Goal: Task Accomplishment & Management: Manage account settings

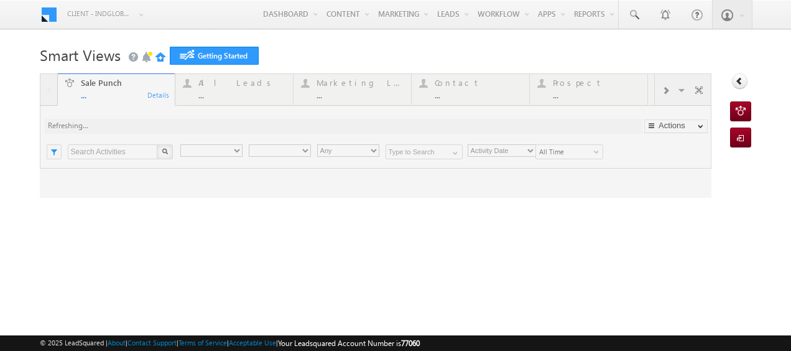
type input "Any Owner"
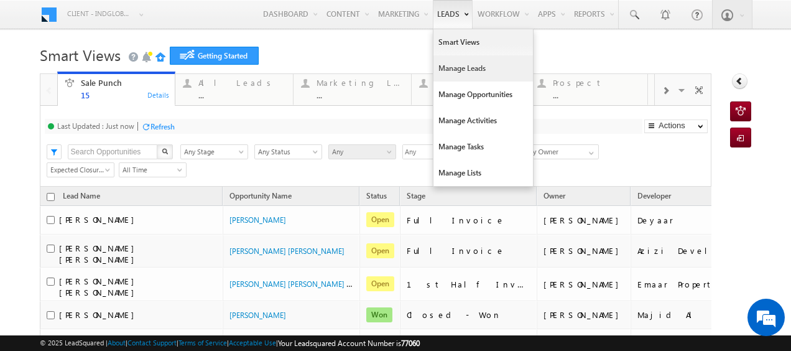
click at [442, 67] on link "Manage Leads" at bounding box center [482, 68] width 99 height 26
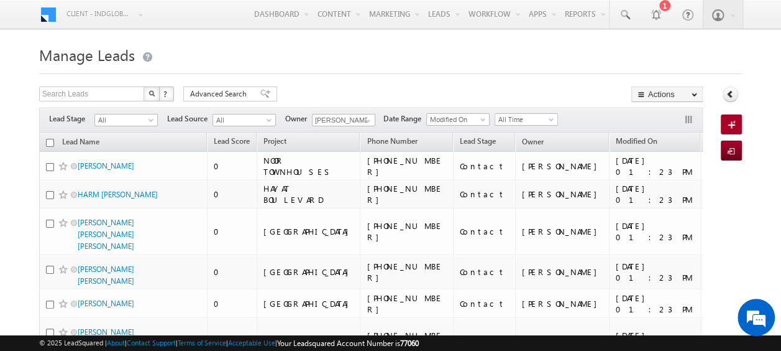
click at [53, 139] on input "checkbox" at bounding box center [50, 143] width 8 height 8
checkbox input "true"
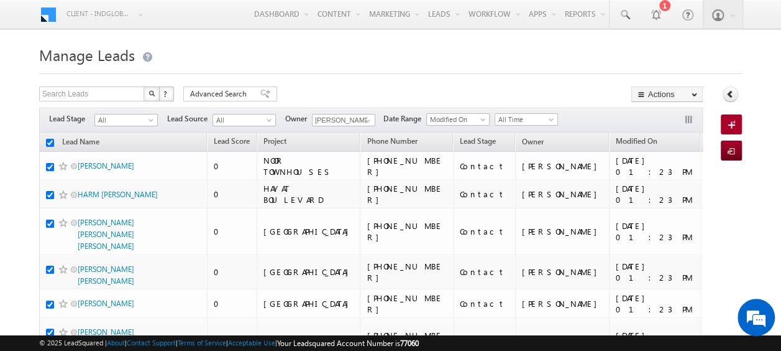
checkbox input "true"
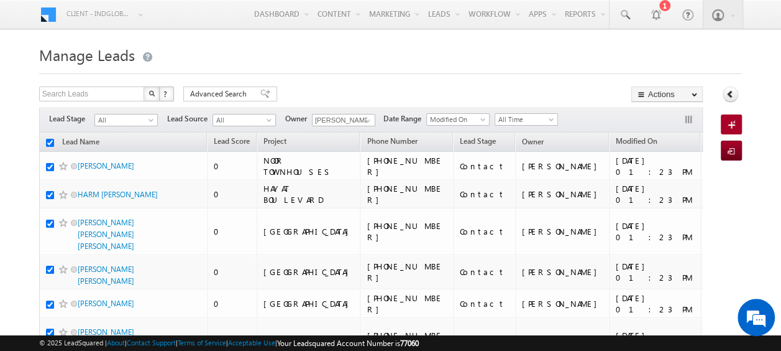
checkbox input "true"
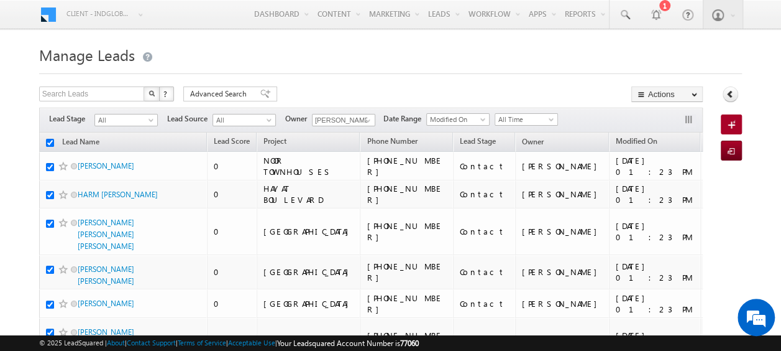
checkbox input "true"
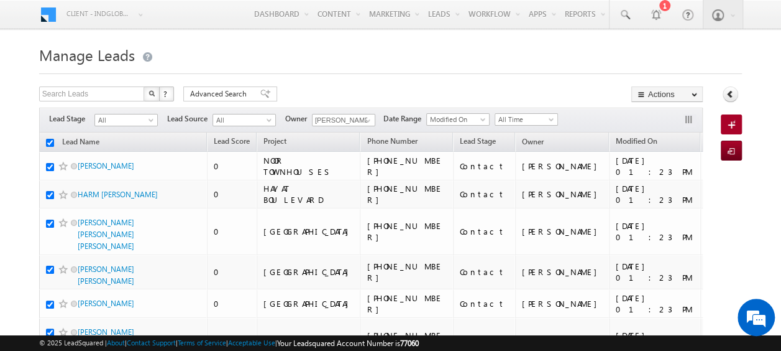
checkbox input "true"
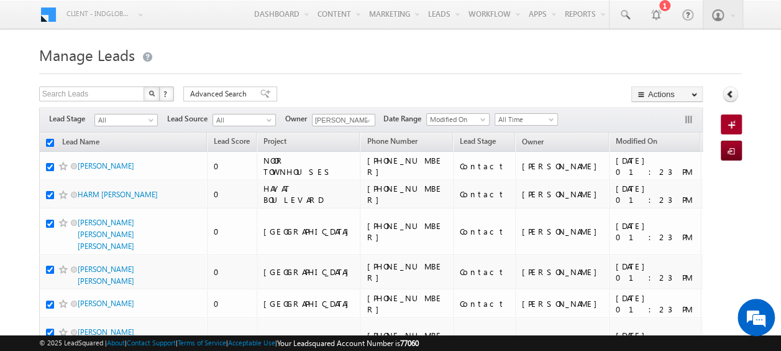
checkbox input "true"
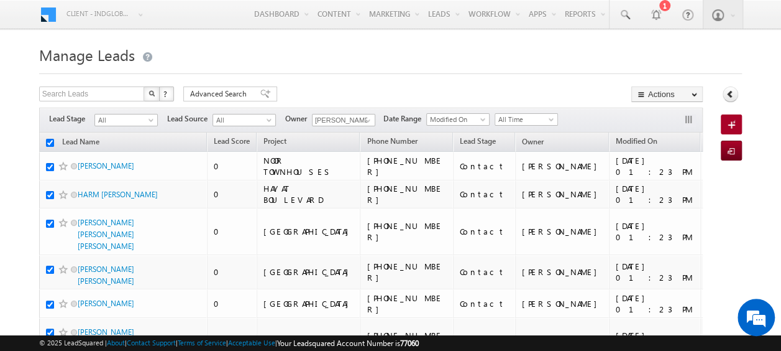
checkbox input "true"
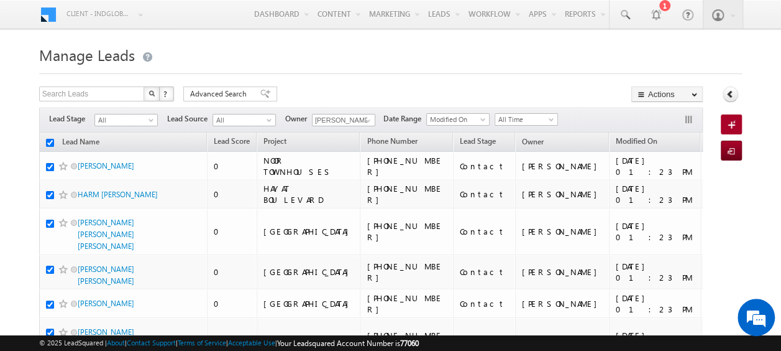
checkbox input "true"
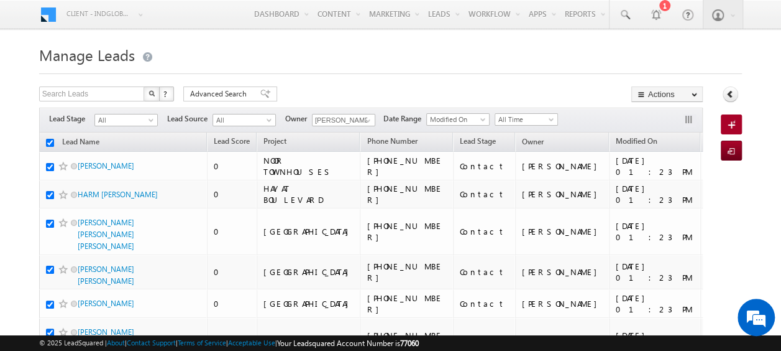
checkbox input "true"
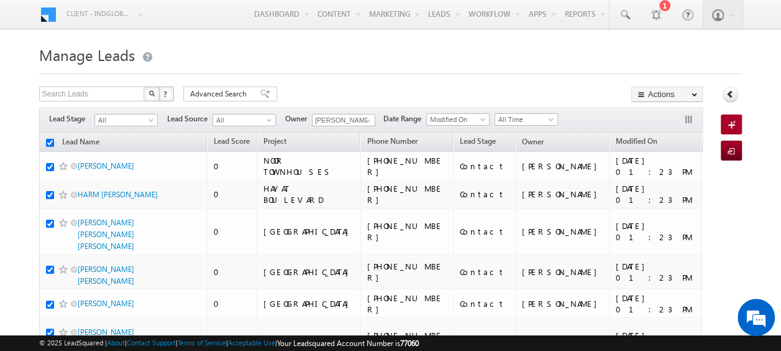
checkbox input "true"
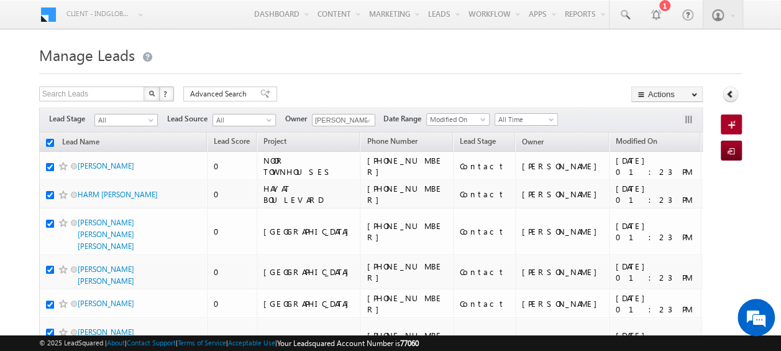
checkbox input "true"
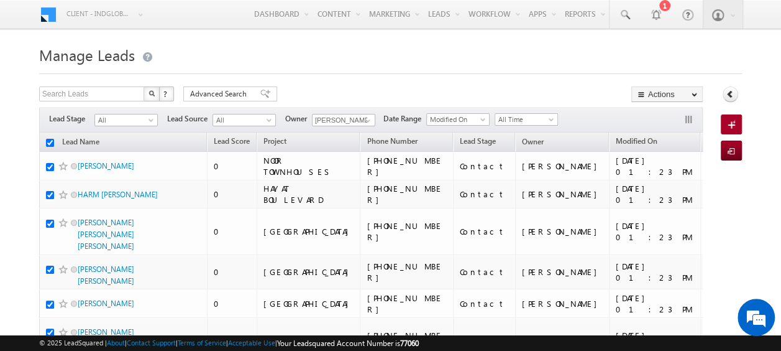
checkbox input "true"
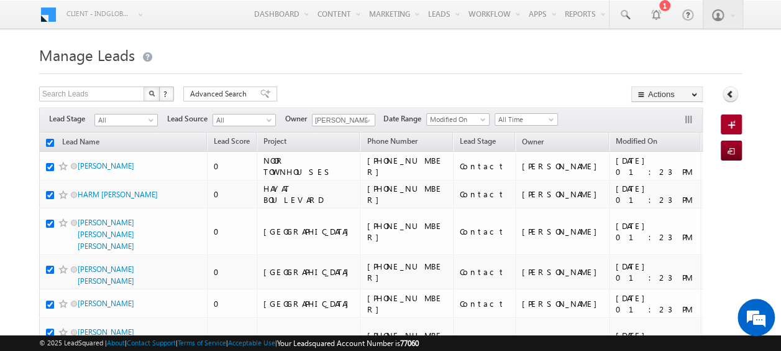
checkbox input "true"
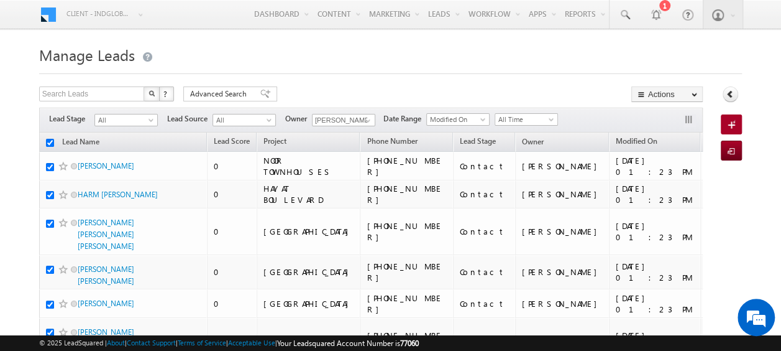
checkbox input "true"
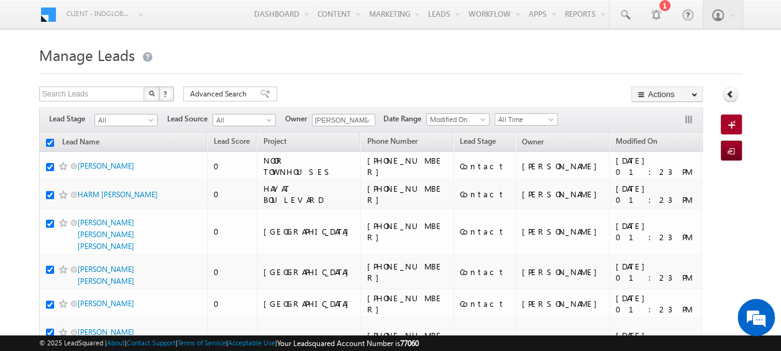
checkbox input "true"
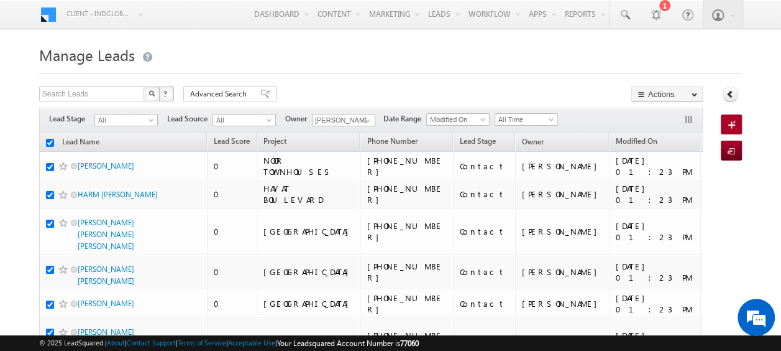
checkbox input "true"
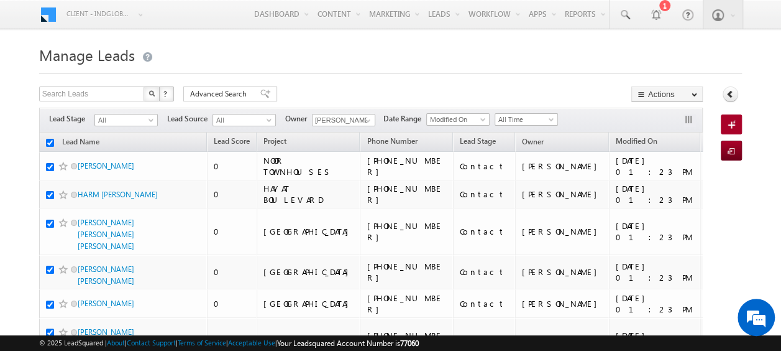
checkbox input "true"
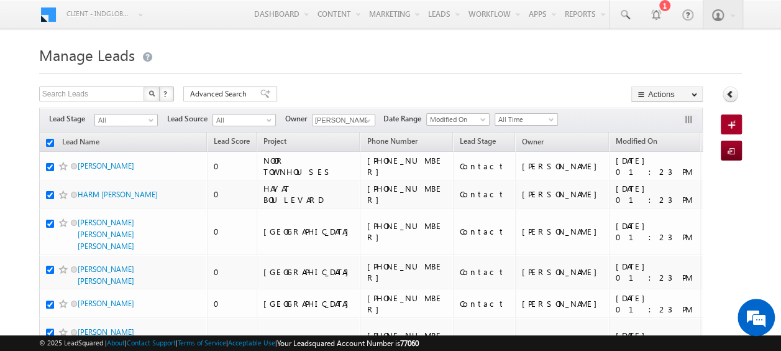
checkbox input "true"
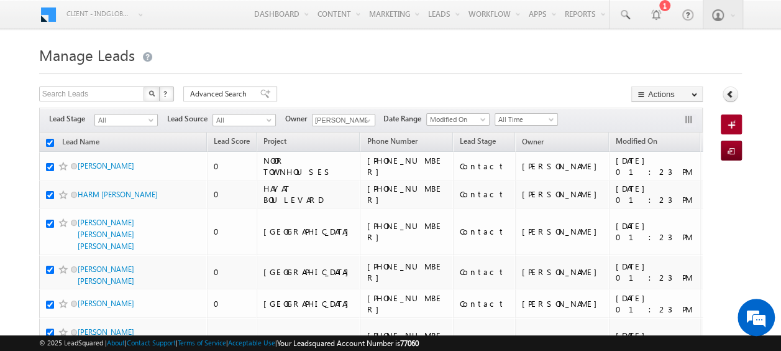
checkbox input "true"
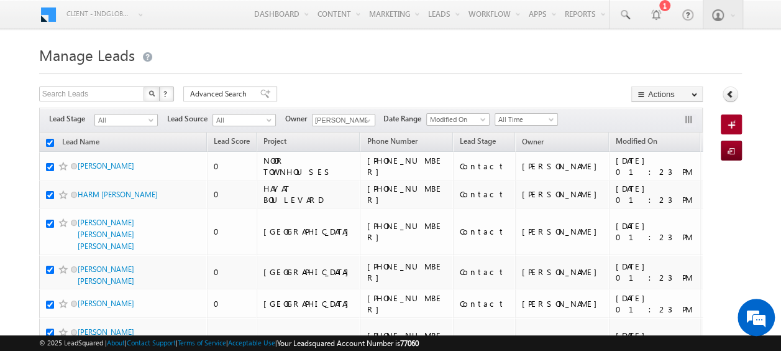
checkbox input "true"
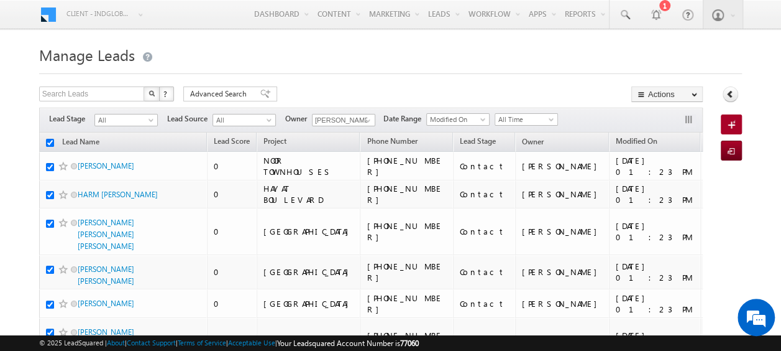
checkbox input "true"
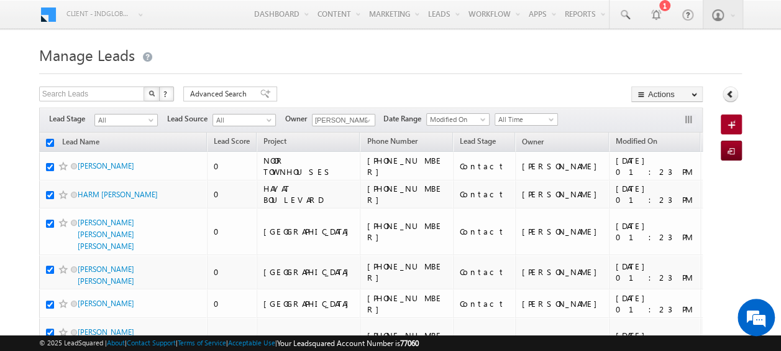
checkbox input "true"
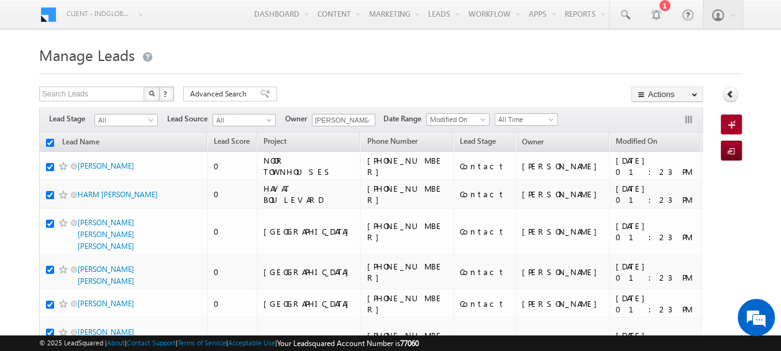
checkbox input "true"
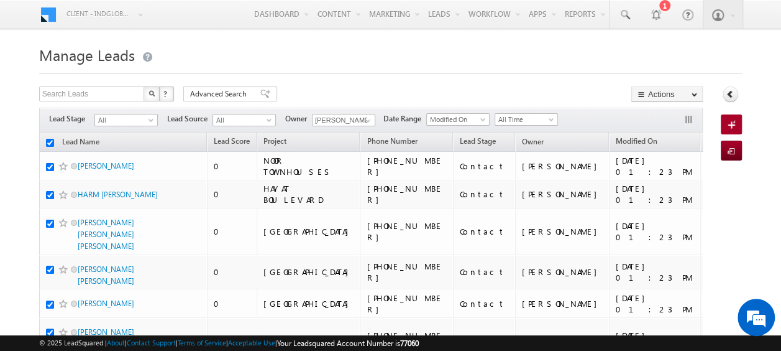
checkbox input "true"
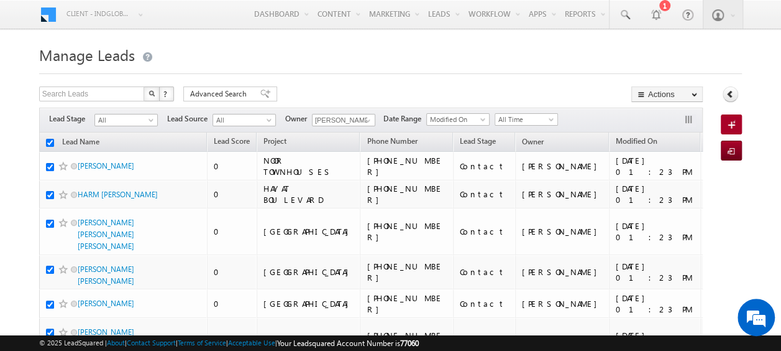
checkbox input "true"
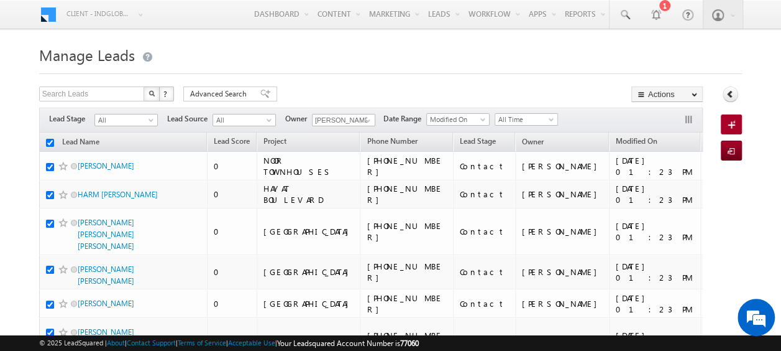
checkbox input "true"
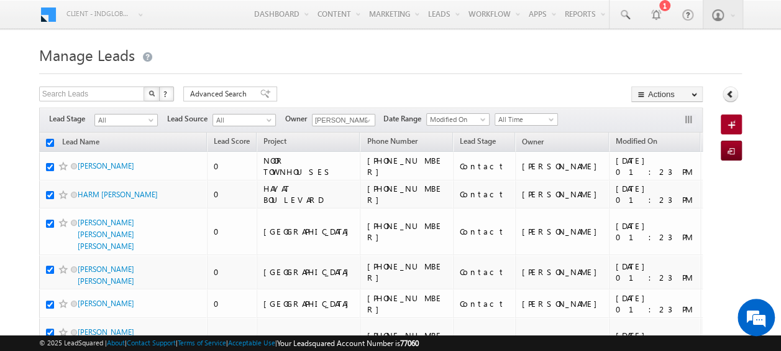
checkbox input "true"
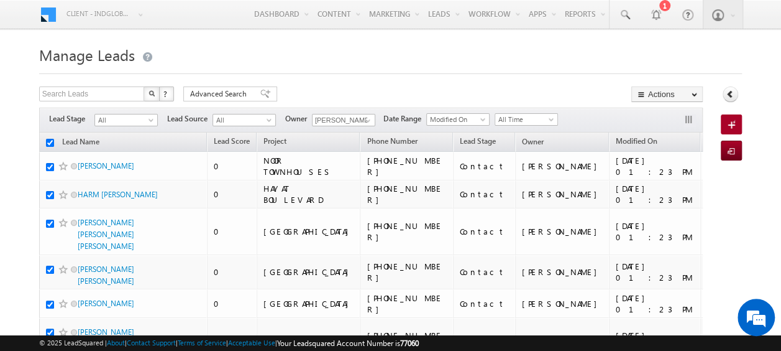
checkbox input "true"
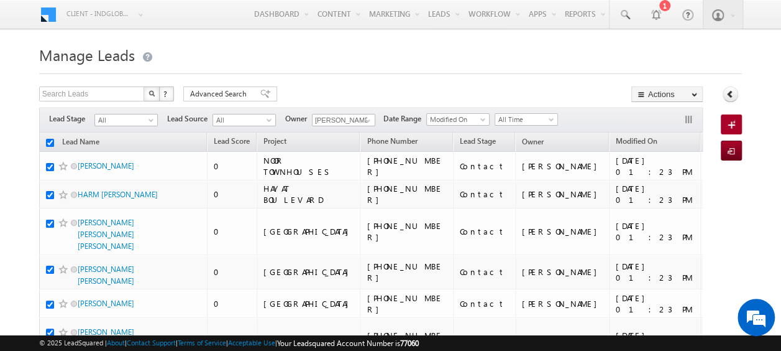
checkbox input "true"
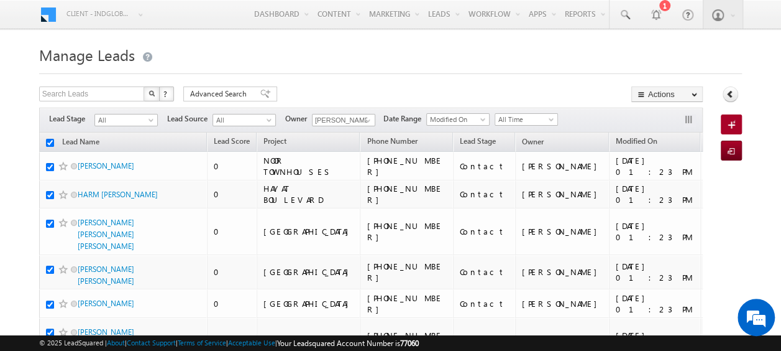
checkbox input "true"
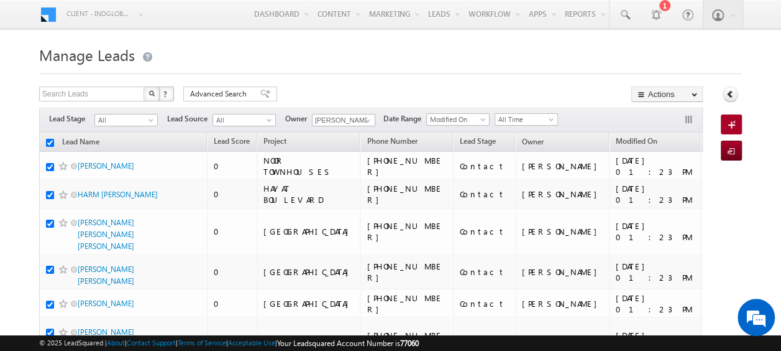
checkbox input "true"
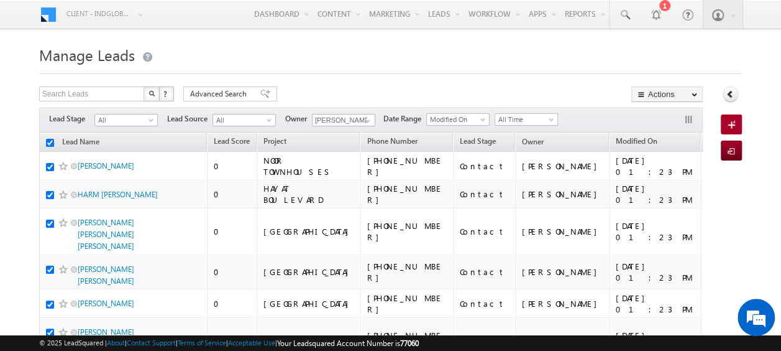
checkbox input "true"
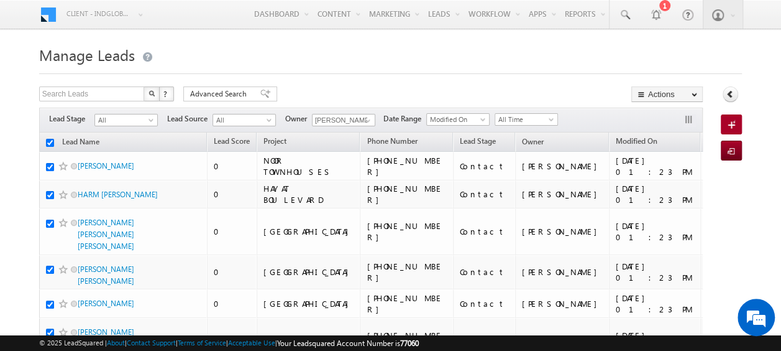
checkbox input "true"
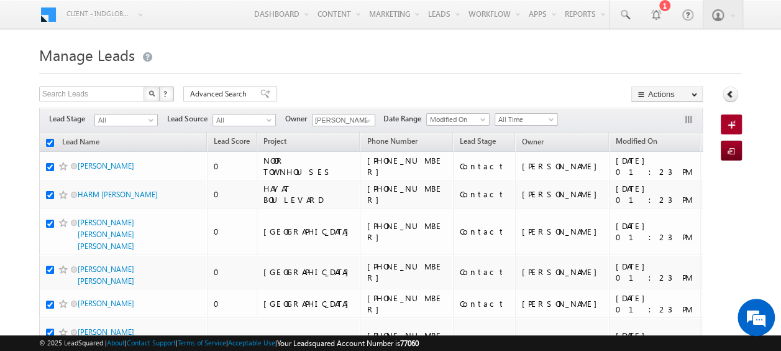
checkbox input "true"
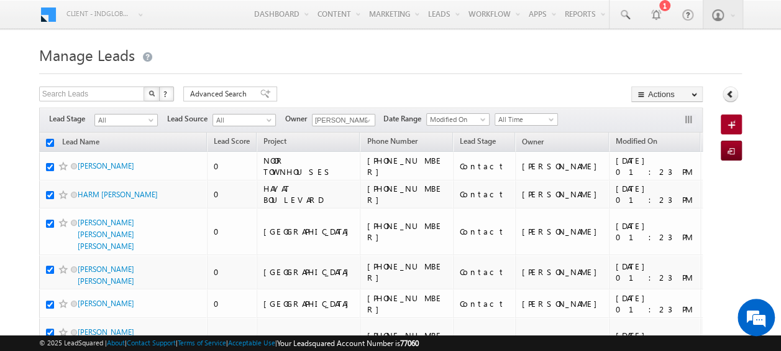
checkbox input "true"
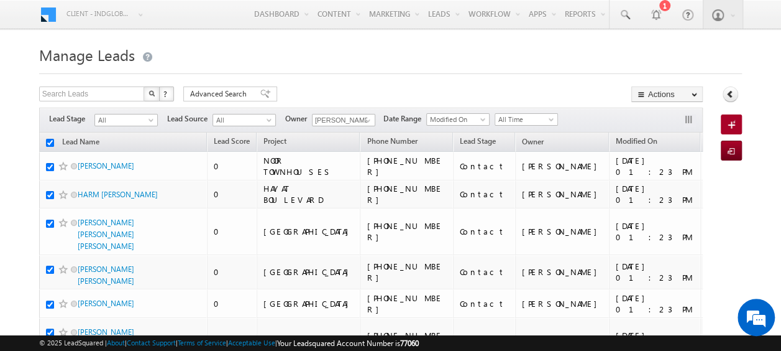
checkbox input "true"
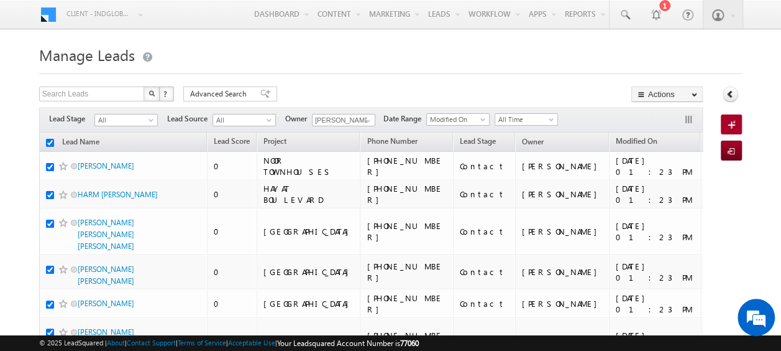
checkbox input "true"
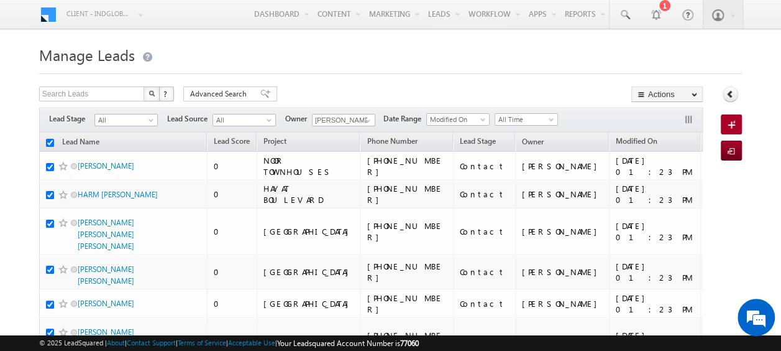
checkbox input "true"
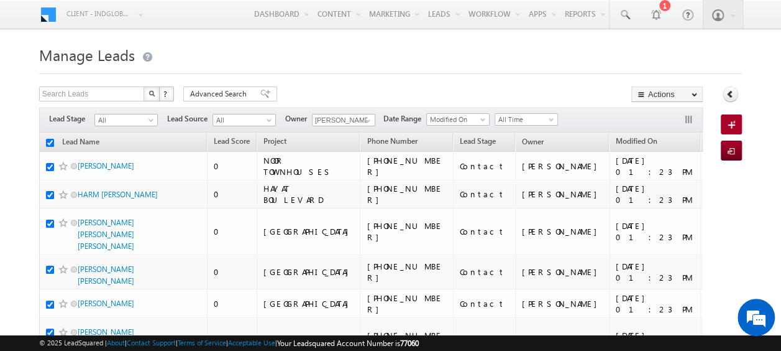
checkbox input "true"
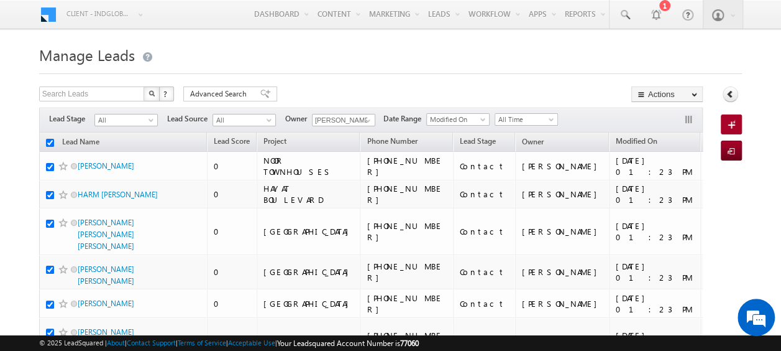
checkbox input "true"
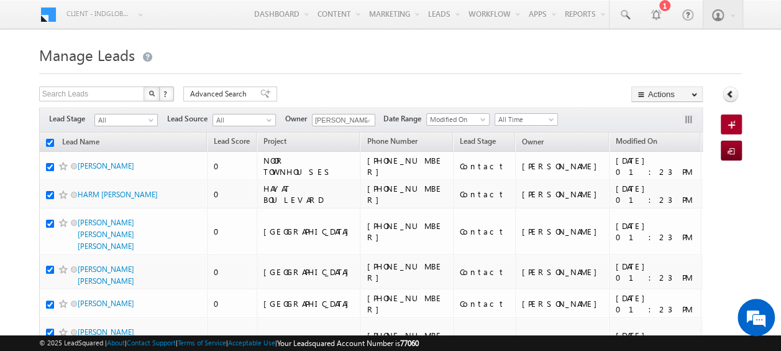
checkbox input "true"
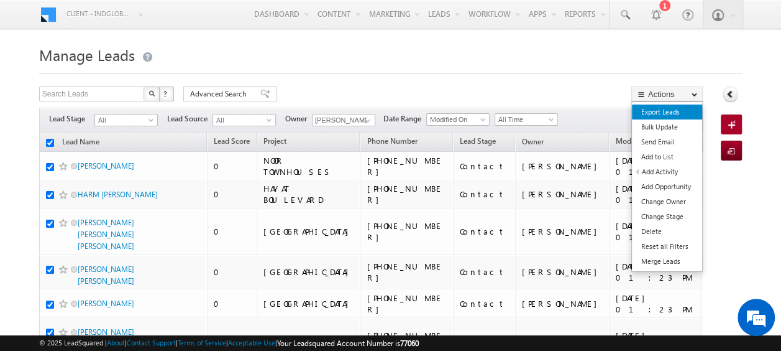
click at [656, 113] on link "Export Leads" at bounding box center [667, 111] width 70 height 15
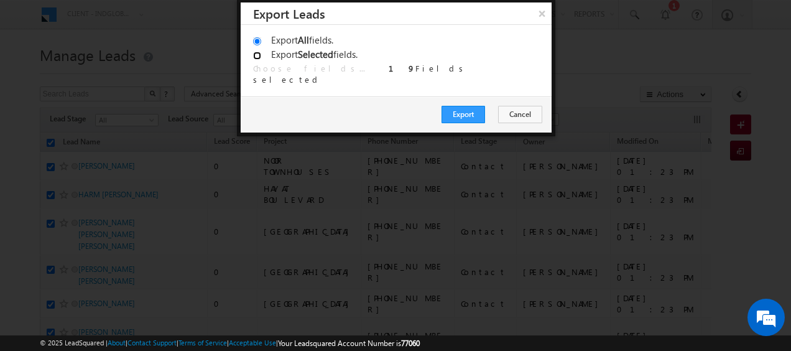
click at [259, 57] on input "Export Selected fields." at bounding box center [257, 56] width 8 height 8
click at [285, 70] on link "Choose fields..." at bounding box center [309, 68] width 112 height 11
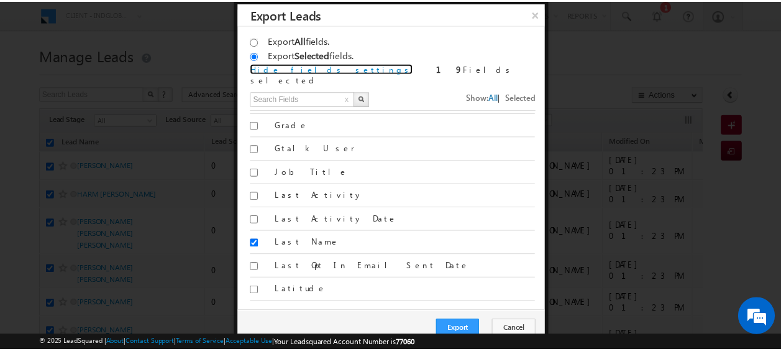
scroll to position [1057, 0]
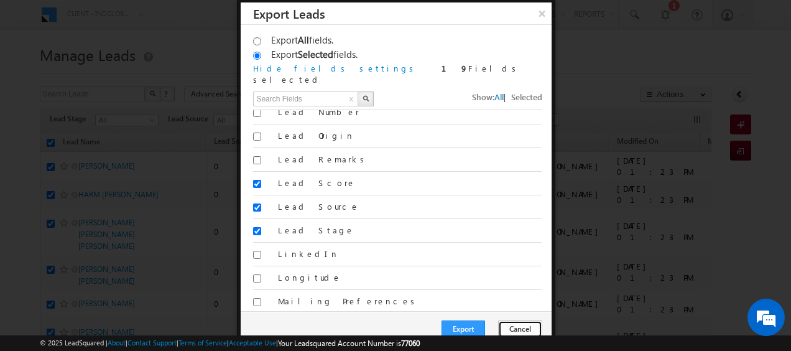
click at [513, 323] on button "Cancel" at bounding box center [520, 328] width 44 height 17
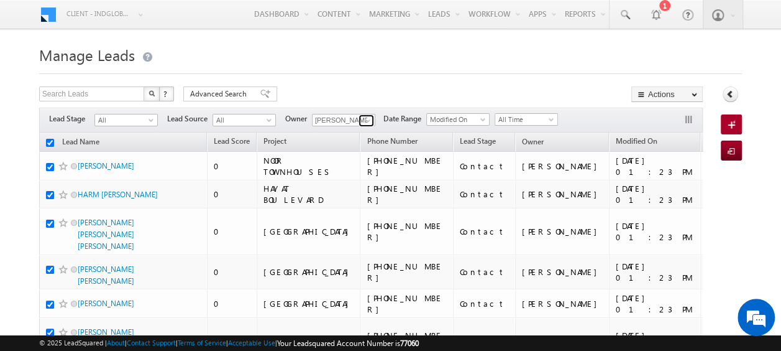
click at [366, 117] on span at bounding box center [368, 121] width 10 height 10
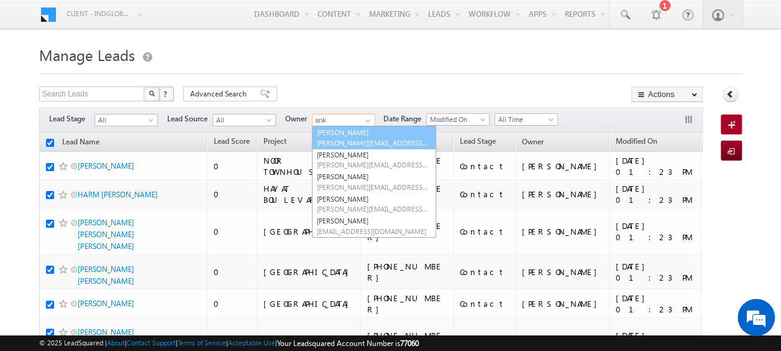
click at [354, 139] on span "[PERSON_NAME][EMAIL_ADDRESS][PERSON_NAME][DOMAIN_NAME]" at bounding box center [373, 142] width 112 height 9
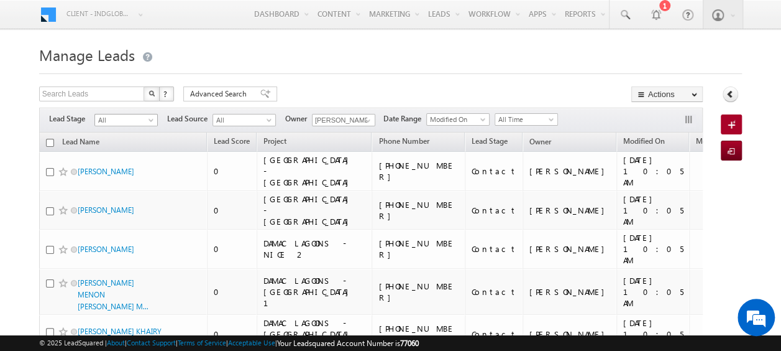
click at [150, 117] on span at bounding box center [152, 122] width 10 height 10
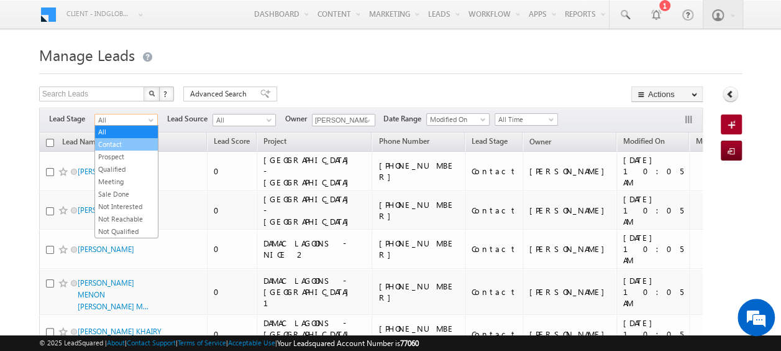
click at [122, 140] on link "Contact" at bounding box center [126, 144] width 63 height 11
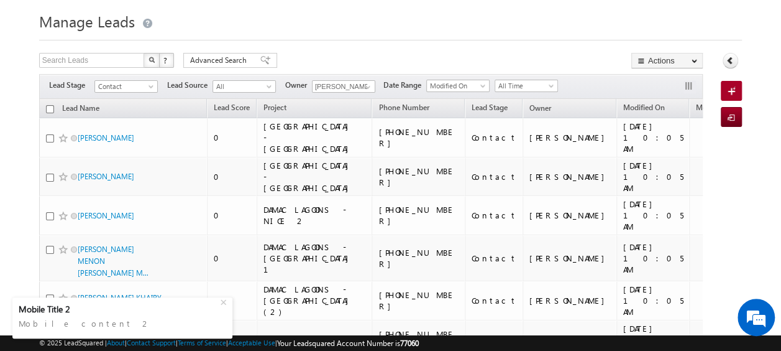
scroll to position [0, 0]
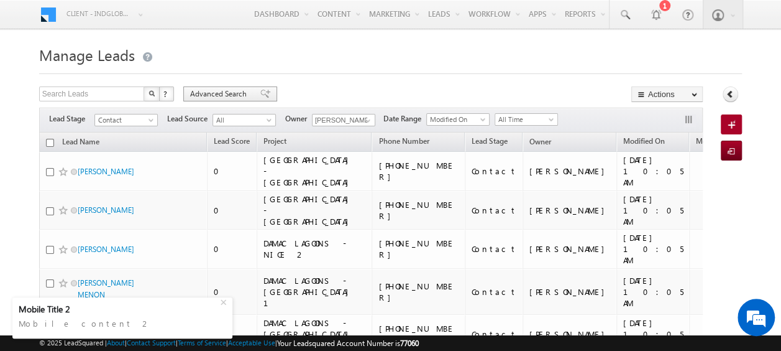
click at [208, 94] on span "Advanced Search" at bounding box center [220, 93] width 60 height 11
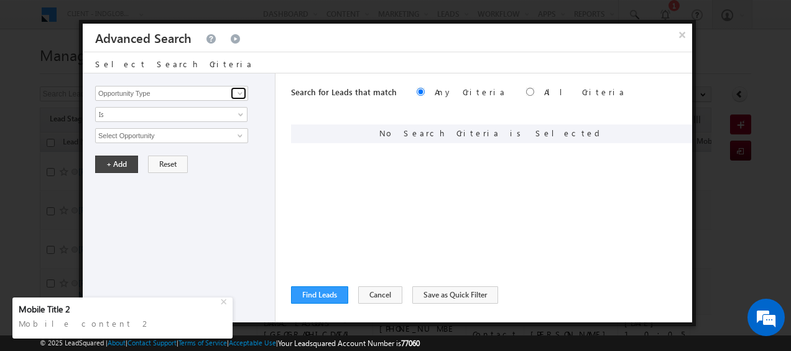
click at [236, 97] on span at bounding box center [240, 93] width 10 height 10
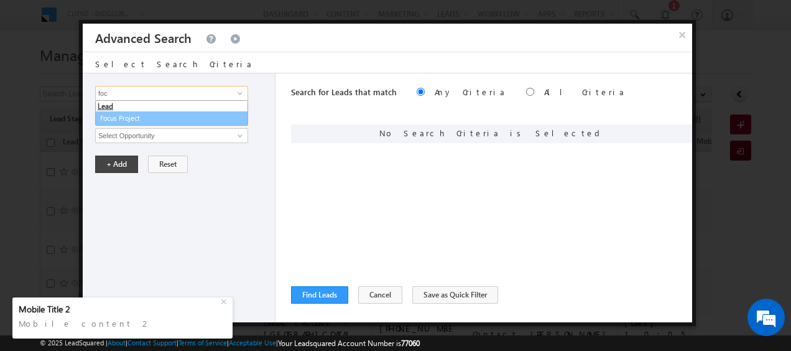
click at [159, 122] on link "Focus Project" at bounding box center [171, 118] width 153 height 14
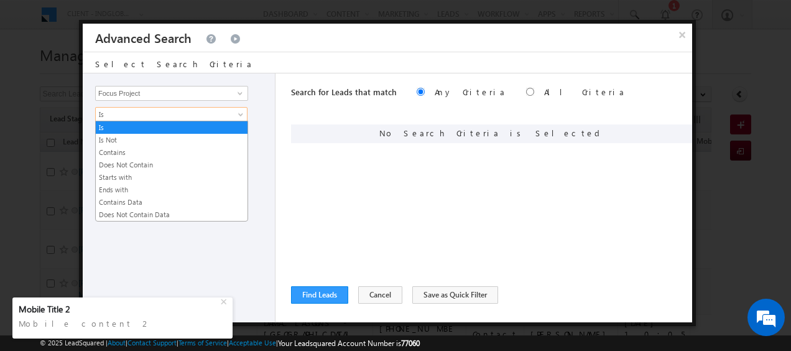
click at [239, 112] on span at bounding box center [242, 117] width 10 height 10
click at [151, 147] on link "Contains" at bounding box center [172, 152] width 152 height 11
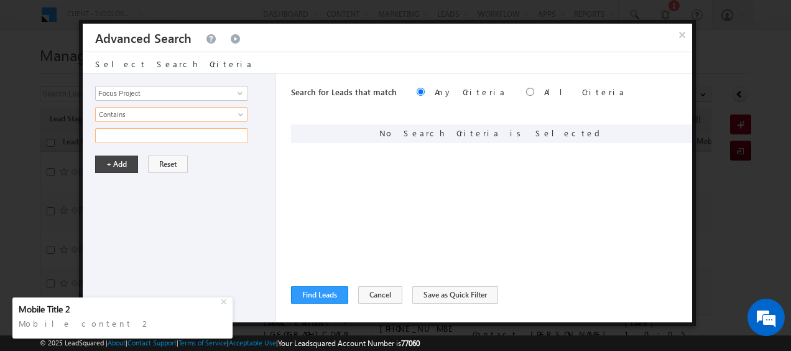
click at [147, 137] on input "text" at bounding box center [171, 135] width 153 height 15
click at [117, 160] on button "+ Add" at bounding box center [116, 163] width 43 height 17
click at [526, 92] on input "radio" at bounding box center [530, 92] width 8 height 8
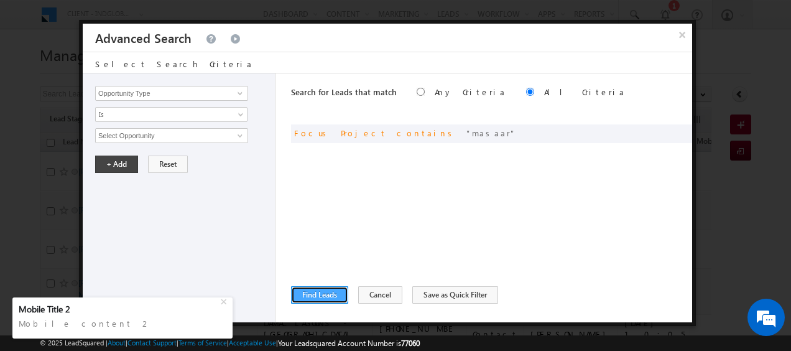
click at [334, 289] on button "Find Leads" at bounding box center [319, 294] width 57 height 17
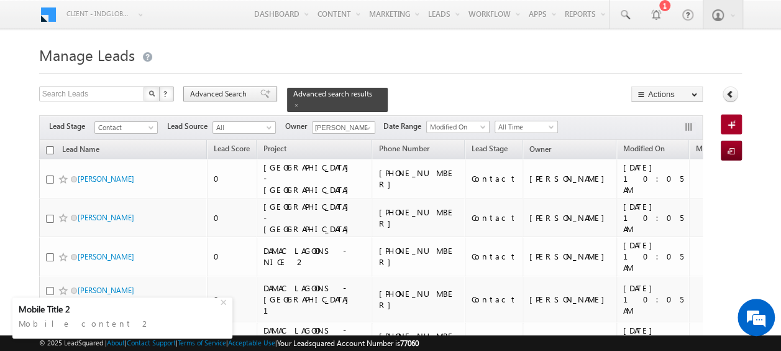
click at [219, 94] on span "Advanced Search" at bounding box center [220, 93] width 60 height 11
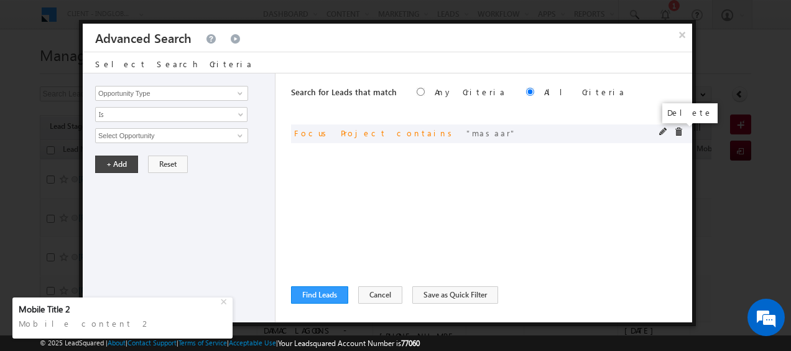
click at [676, 133] on span at bounding box center [678, 131] width 9 height 9
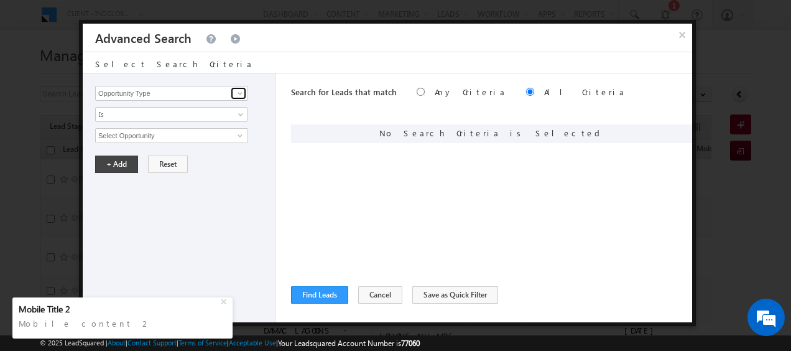
click at [241, 93] on span at bounding box center [240, 93] width 10 height 10
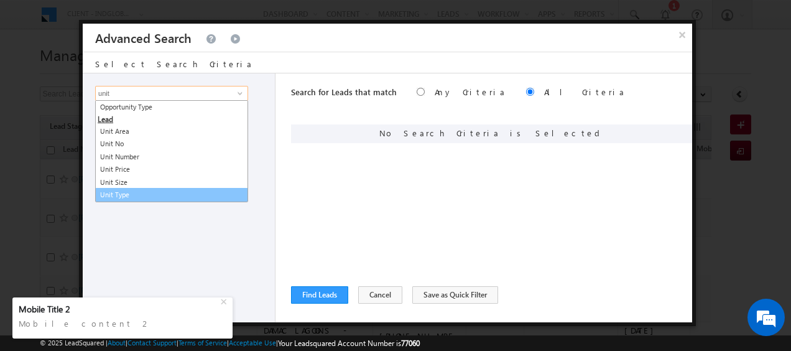
click at [131, 194] on link "Unit Type" at bounding box center [171, 195] width 153 height 14
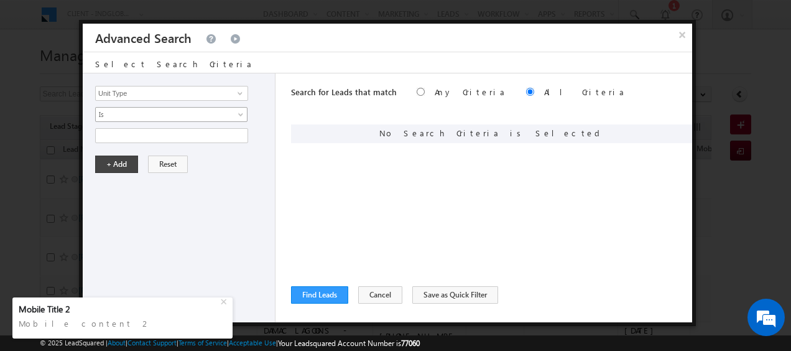
click at [241, 114] on span at bounding box center [242, 117] width 10 height 10
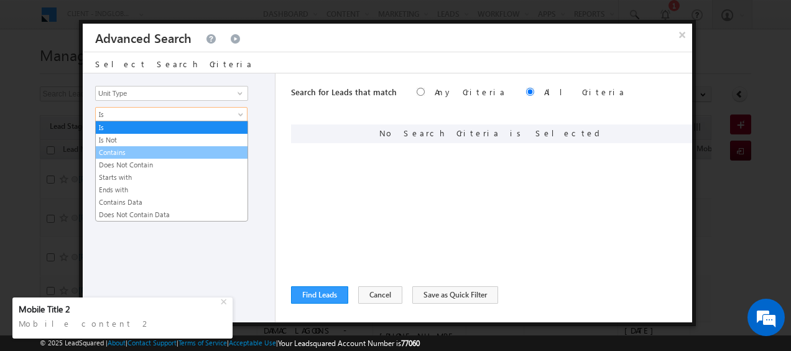
click at [143, 154] on link "Contains" at bounding box center [172, 152] width 152 height 11
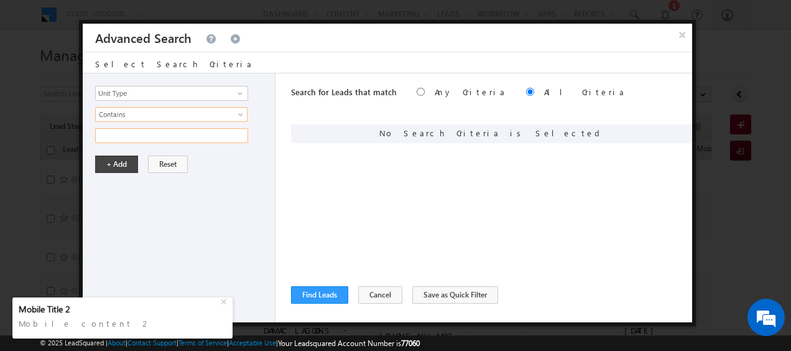
click at [122, 131] on input "text" at bounding box center [171, 135] width 153 height 15
click at [114, 158] on button "+ Add" at bounding box center [116, 163] width 43 height 17
click at [232, 94] on link at bounding box center [239, 93] width 16 height 12
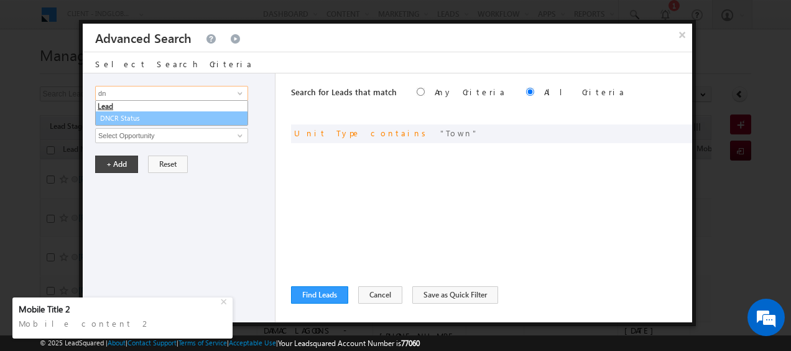
click at [140, 116] on link "DNCR Status" at bounding box center [171, 118] width 153 height 14
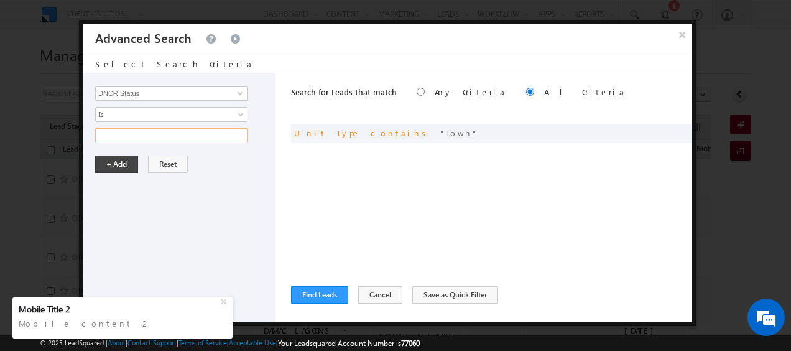
click at [221, 136] on input "text" at bounding box center [171, 135] width 153 height 15
click at [117, 165] on button "+ Add" at bounding box center [116, 163] width 43 height 17
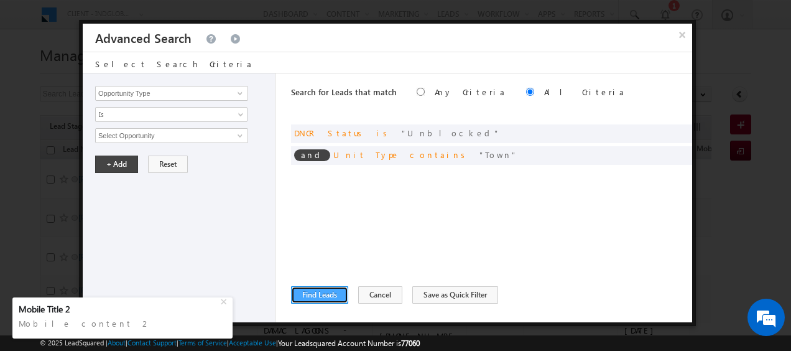
click at [321, 287] on button "Find Leads" at bounding box center [319, 294] width 57 height 17
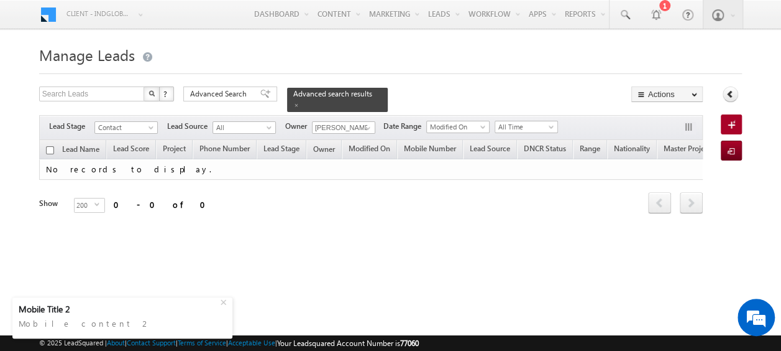
click at [375, 125] on div "Filters Lead Stage All Contact Prospect Qualified Meeting Sale Done Not Interes…" at bounding box center [371, 127] width 664 height 25
click at [371, 123] on span at bounding box center [368, 128] width 10 height 10
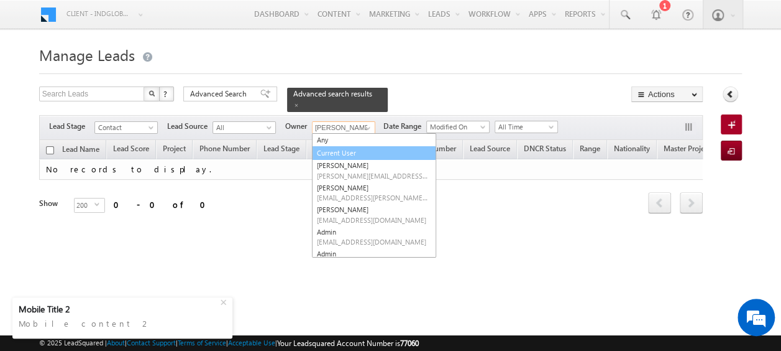
click at [354, 146] on link "Current User" at bounding box center [374, 153] width 124 height 14
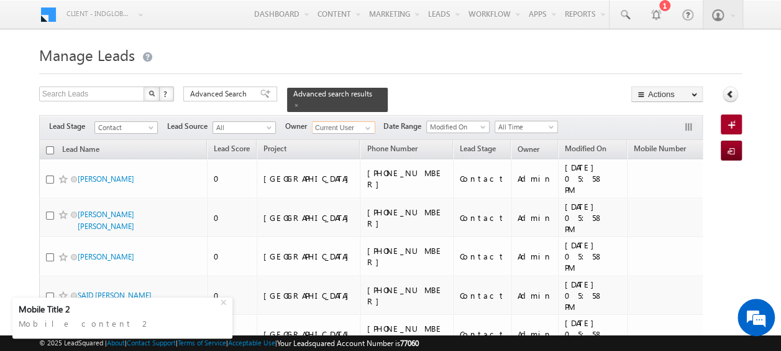
click at [50, 146] on input "checkbox" at bounding box center [50, 150] width 8 height 8
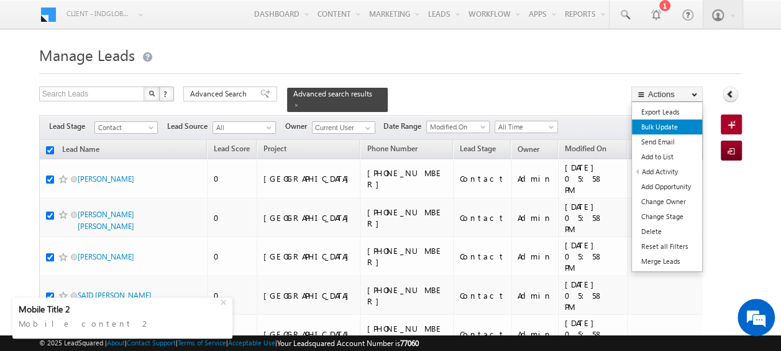
click at [661, 128] on link "Bulk Update" at bounding box center [667, 126] width 70 height 15
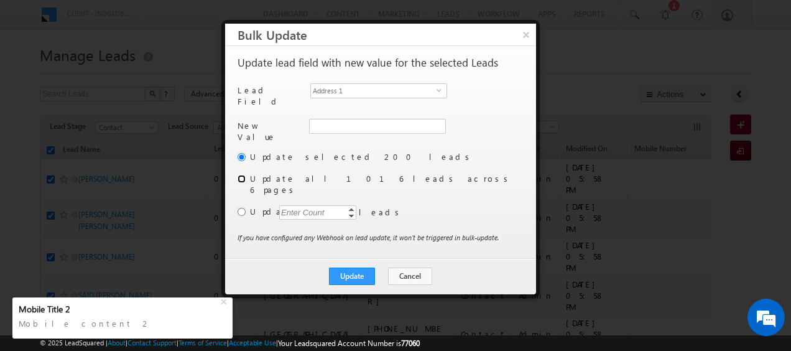
click at [239, 175] on input "radio" at bounding box center [241, 179] width 8 height 8
click at [435, 91] on span "Address 1" at bounding box center [374, 91] width 126 height 14
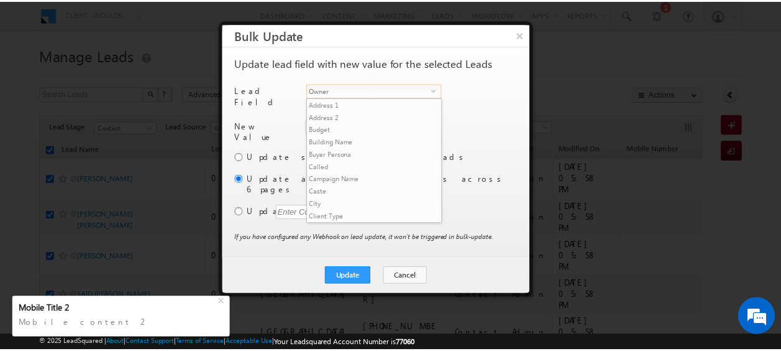
scroll to position [486, 0]
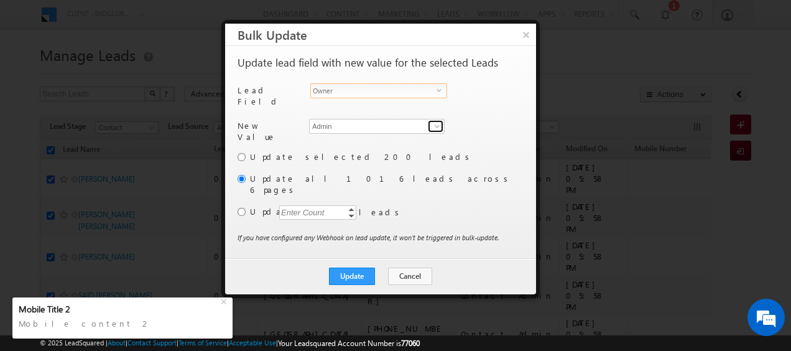
click at [436, 122] on span at bounding box center [437, 126] width 10 height 10
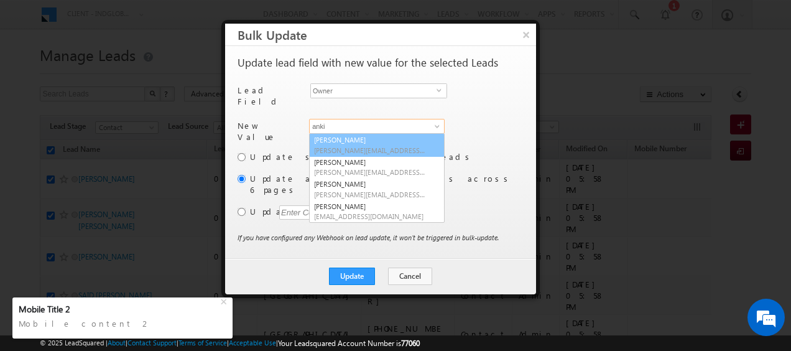
click at [374, 139] on link "Ankit Singh [EMAIL_ADDRESS][PERSON_NAME][DOMAIN_NAME]" at bounding box center [377, 145] width 136 height 24
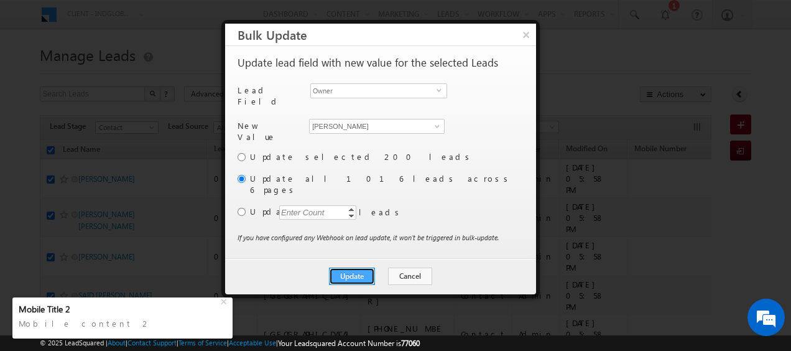
click at [364, 267] on button "Update" at bounding box center [352, 275] width 46 height 17
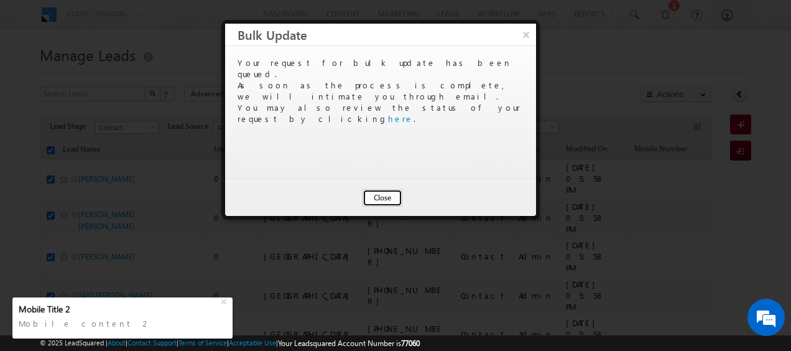
click at [379, 196] on button "Close" at bounding box center [382, 197] width 40 height 17
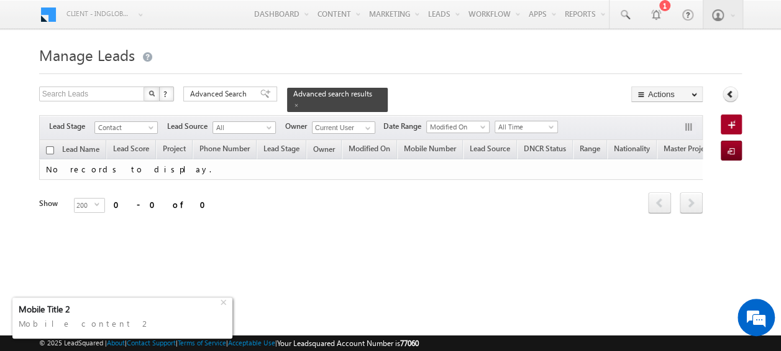
click at [119, 315] on div "Mobile content 2" at bounding box center [123, 323] width 208 height 17
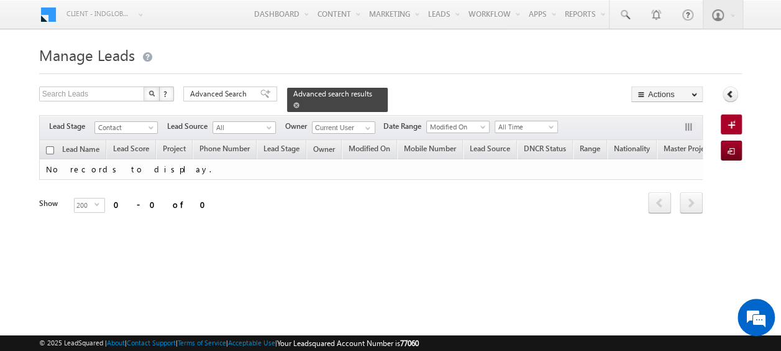
click at [300, 102] on span at bounding box center [296, 105] width 6 height 6
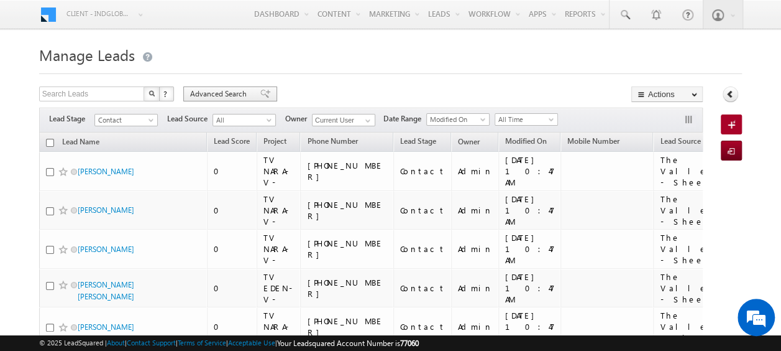
click at [219, 95] on span "Advanced Search" at bounding box center [220, 93] width 60 height 11
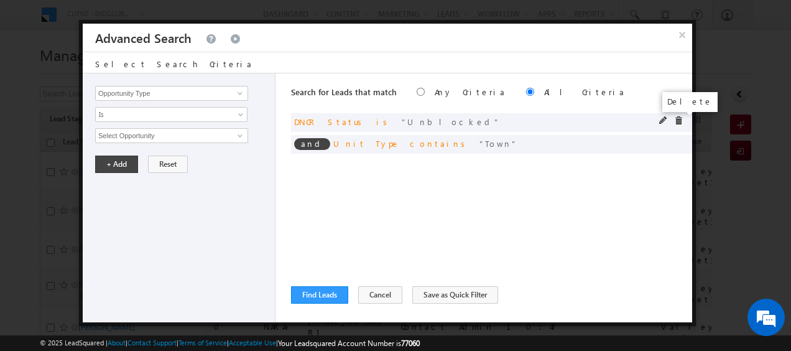
click at [677, 119] on span at bounding box center [678, 120] width 9 height 9
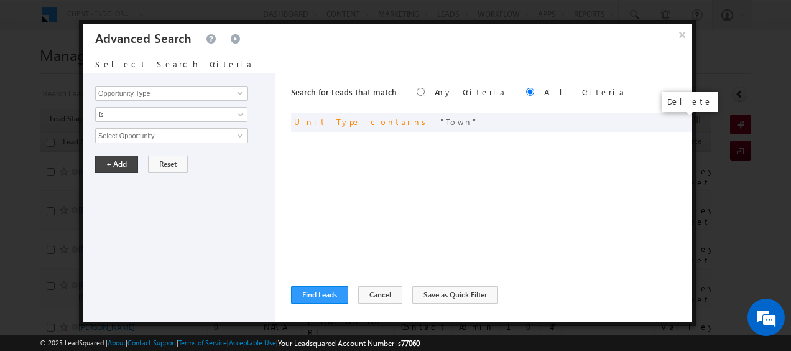
drag, startPoint x: 678, startPoint y: 121, endPoint x: 658, endPoint y: 127, distance: 21.4
click at [0, 0] on span at bounding box center [0, 0] width 0 height 0
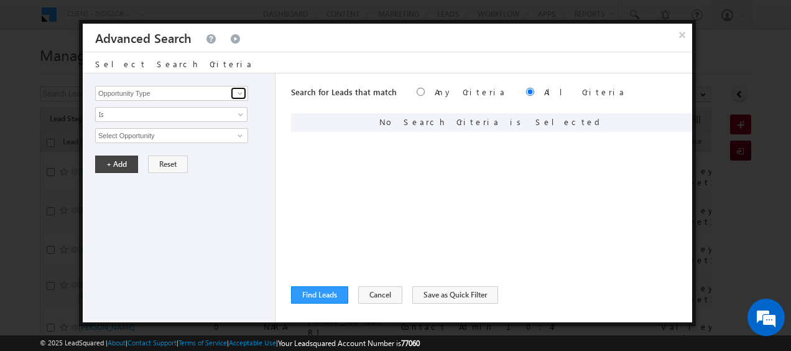
click at [240, 91] on span at bounding box center [240, 93] width 10 height 10
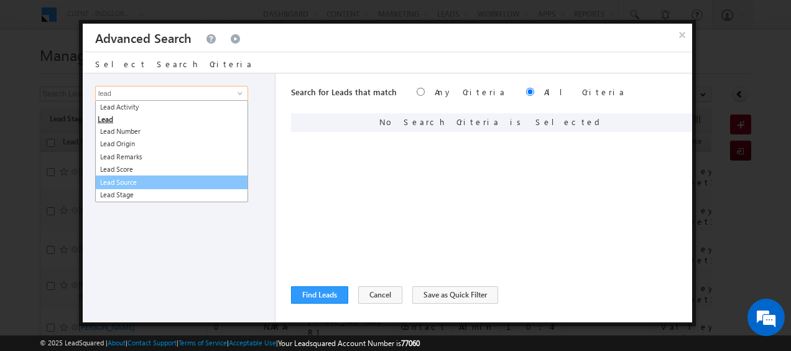
click at [136, 184] on link "Lead Source" at bounding box center [171, 182] width 153 height 14
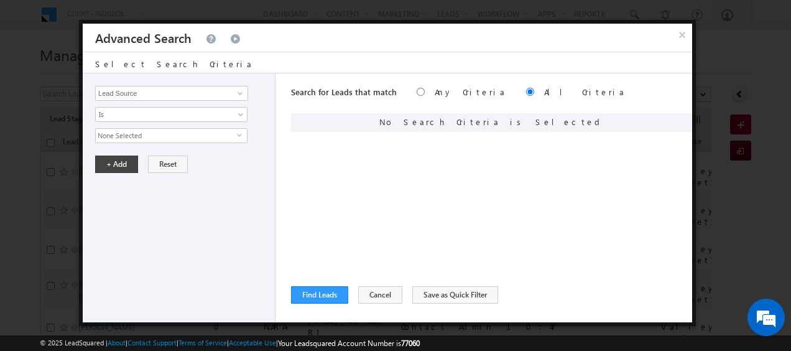
click at [223, 132] on span "None Selected" at bounding box center [166, 136] width 141 height 14
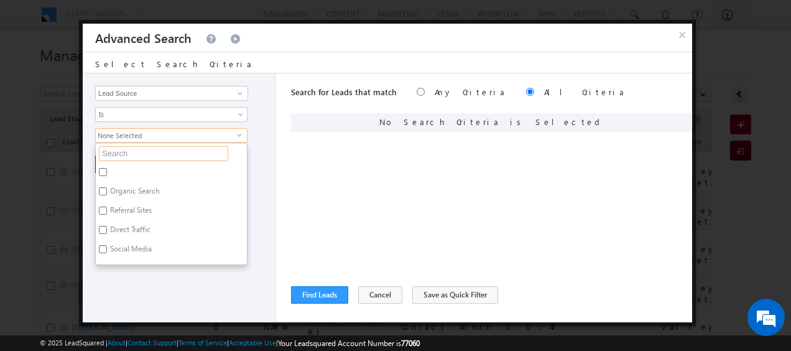
click at [122, 151] on input "text" at bounding box center [163, 153] width 129 height 15
paste input "Arabian ranches"
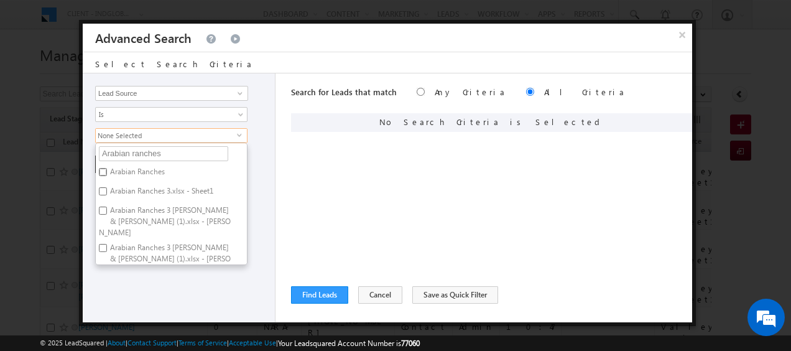
click at [101, 171] on input "Arabian Ranches" at bounding box center [103, 172] width 8 height 8
click at [99, 190] on input "Arabian Ranches 3.xlsx - Sheet1" at bounding box center [103, 191] width 8 height 8
click at [102, 206] on input "Arabian Ranches 3 [PERSON_NAME] & [PERSON_NAME] (1).xlsx - [PERSON_NAME]" at bounding box center [103, 210] width 8 height 8
click at [267, 177] on div "Opportunity Type Lead Activity Task Sales Group Prospect Id Address 1 Address 2…" at bounding box center [179, 197] width 193 height 249
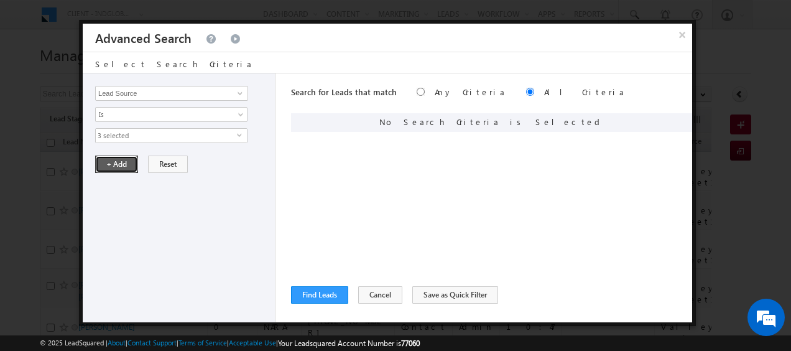
click at [123, 164] on button "+ Add" at bounding box center [116, 163] width 43 height 17
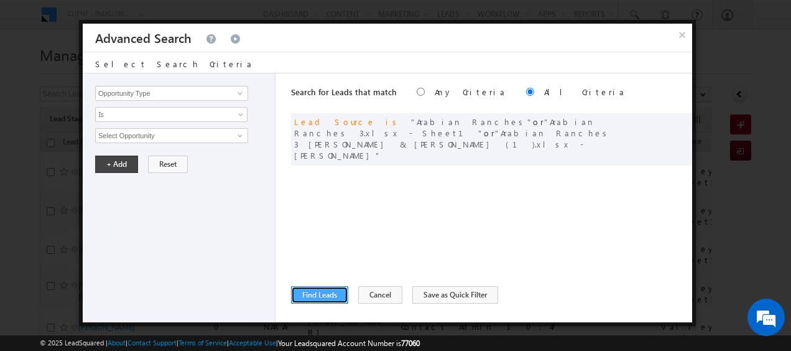
click at [323, 292] on button "Find Leads" at bounding box center [319, 294] width 57 height 17
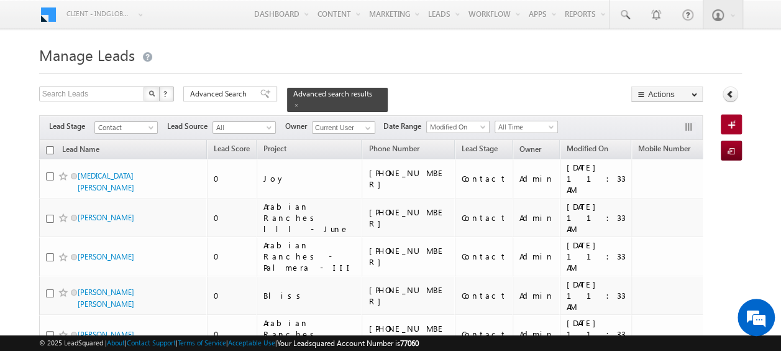
click at [45, 140] on th "Lead Name" at bounding box center [123, 149] width 168 height 19
click at [51, 146] on input "checkbox" at bounding box center [50, 150] width 8 height 8
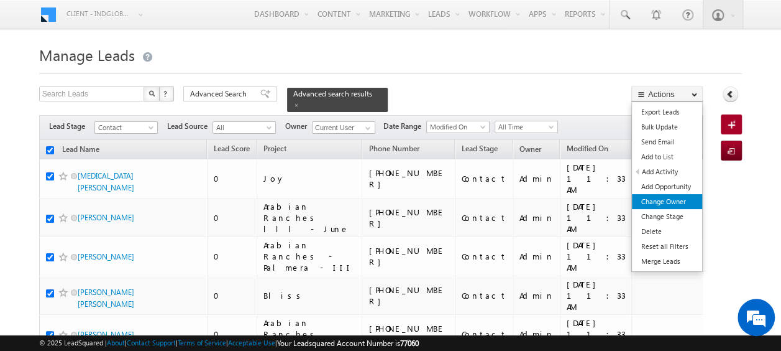
click at [663, 204] on link "Change Owner" at bounding box center [667, 201] width 70 height 15
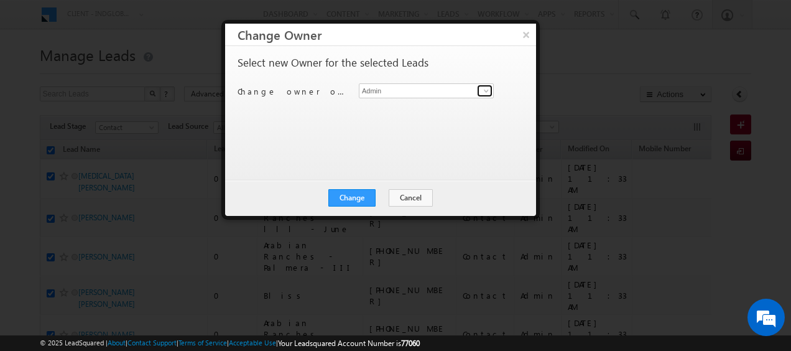
click at [487, 92] on span at bounding box center [486, 91] width 10 height 10
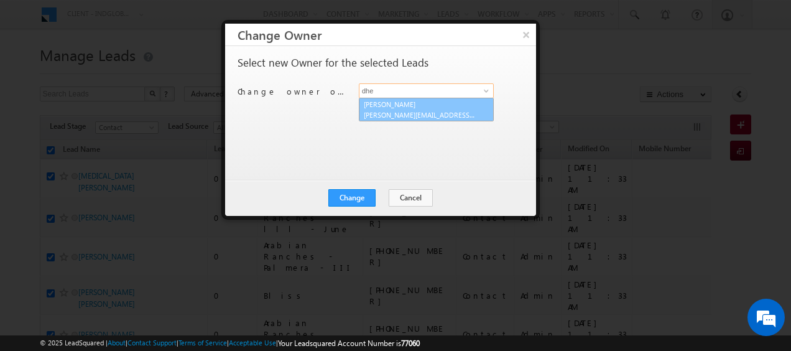
click at [384, 104] on link "[PERSON_NAME] [PERSON_NAME][EMAIL_ADDRESS][DOMAIN_NAME]" at bounding box center [426, 110] width 135 height 24
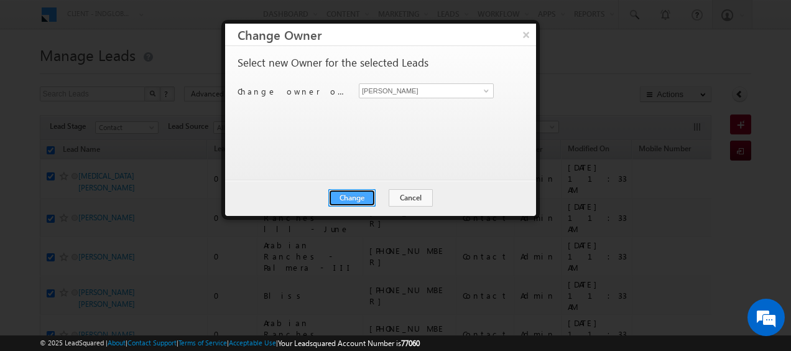
click at [353, 196] on button "Change" at bounding box center [351, 197] width 47 height 17
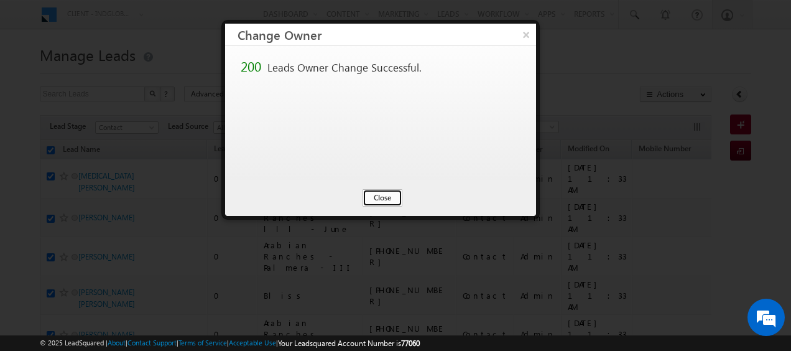
click at [387, 198] on button "Close" at bounding box center [382, 197] width 40 height 17
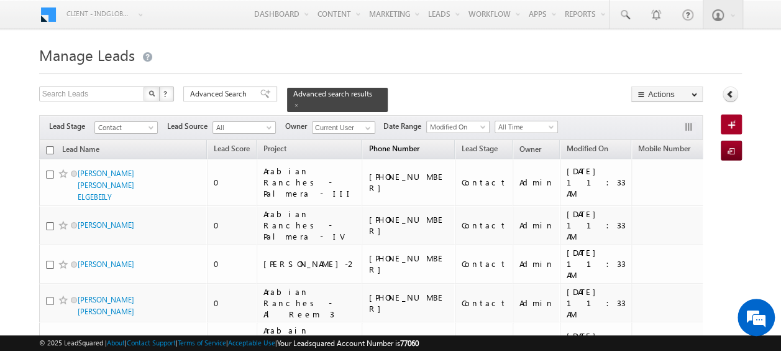
click at [369, 144] on span "Phone Number" at bounding box center [394, 148] width 50 height 9
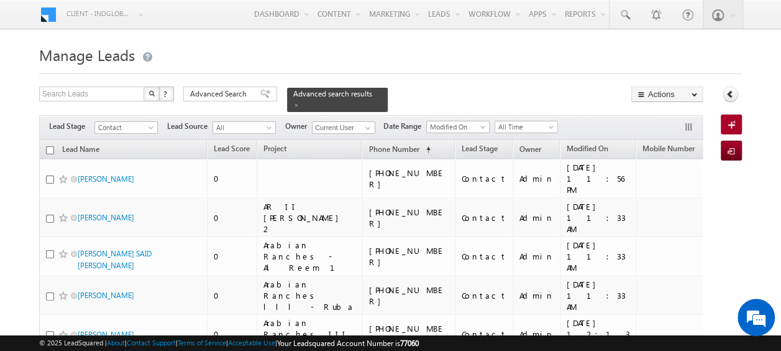
click at [50, 146] on input "checkbox" at bounding box center [50, 150] width 8 height 8
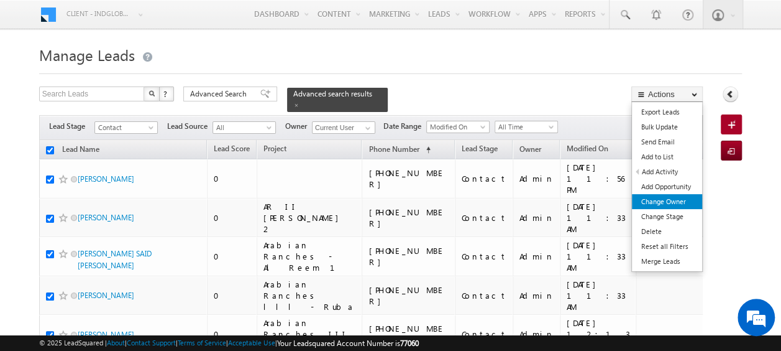
click at [661, 204] on link "Change Owner" at bounding box center [667, 201] width 70 height 15
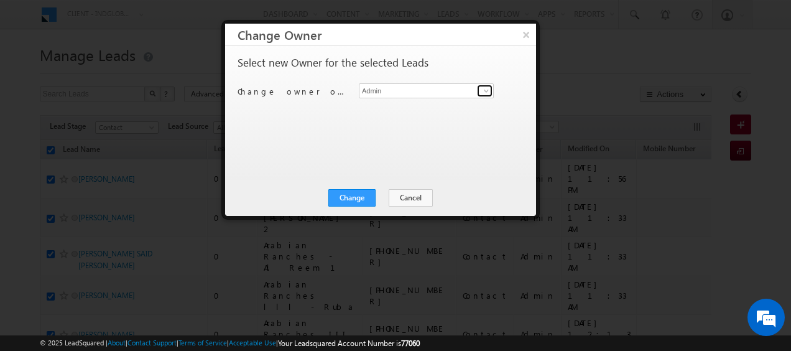
click at [486, 89] on span at bounding box center [486, 91] width 10 height 10
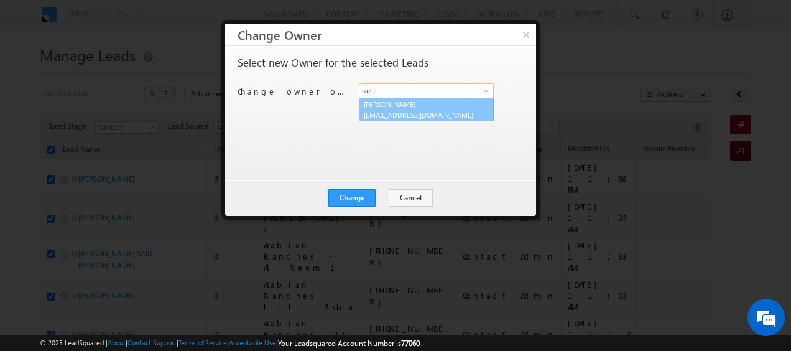
click at [427, 103] on link "[PERSON_NAME] [PERSON_NAME][EMAIL_ADDRESS][DOMAIN_NAME]" at bounding box center [426, 110] width 135 height 24
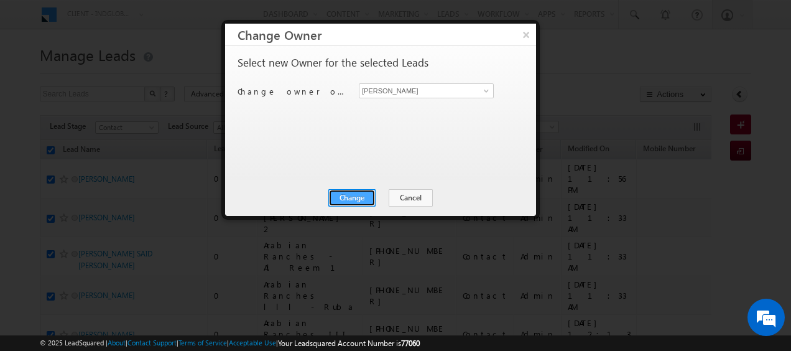
click at [351, 195] on button "Change" at bounding box center [351, 197] width 47 height 17
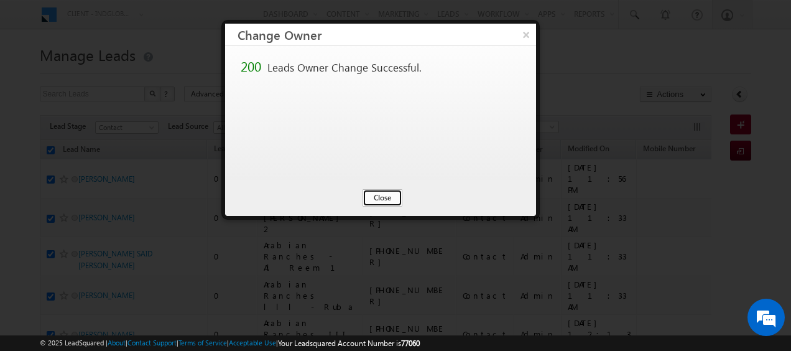
click at [386, 204] on button "Close" at bounding box center [382, 197] width 40 height 17
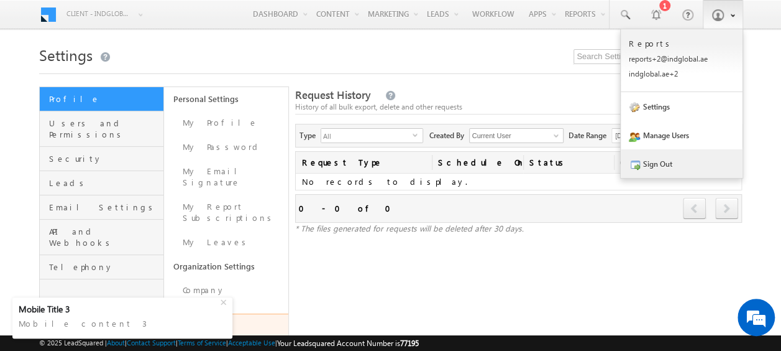
click at [660, 160] on link "Sign Out" at bounding box center [682, 163] width 122 height 29
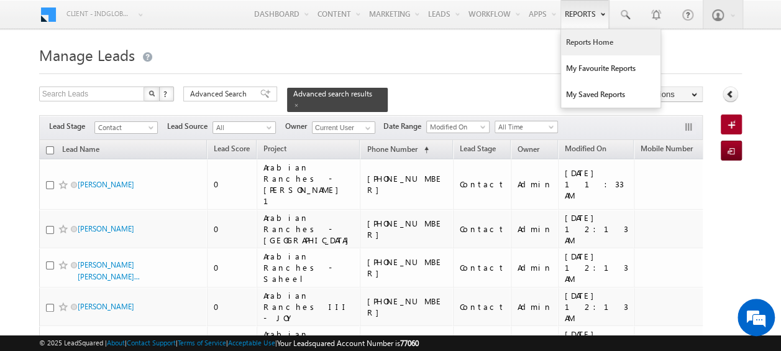
click at [589, 40] on link "Reports Home" at bounding box center [610, 42] width 99 height 26
